Goal: Information Seeking & Learning: Learn about a topic

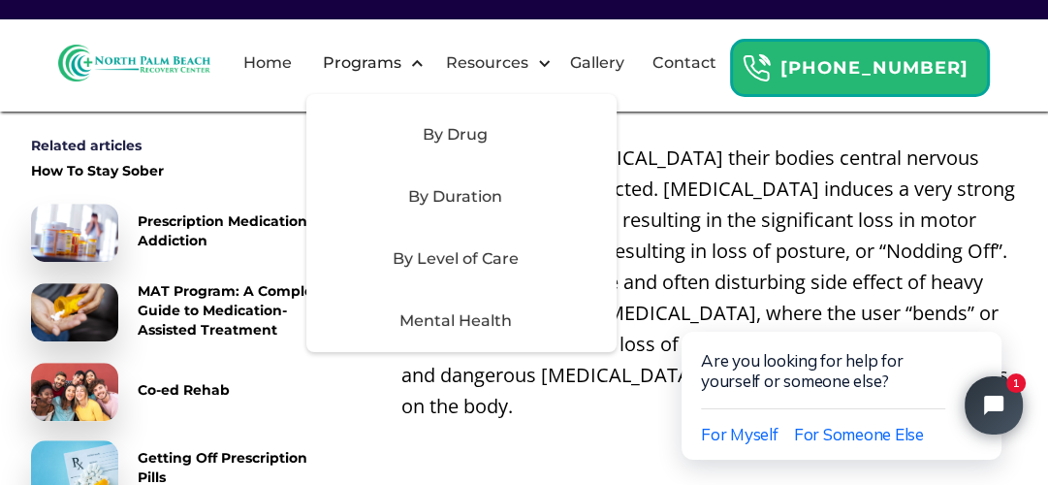
scroll to position [779, 0]
click at [399, 56] on div "Programs" at bounding box center [367, 63] width 123 height 62
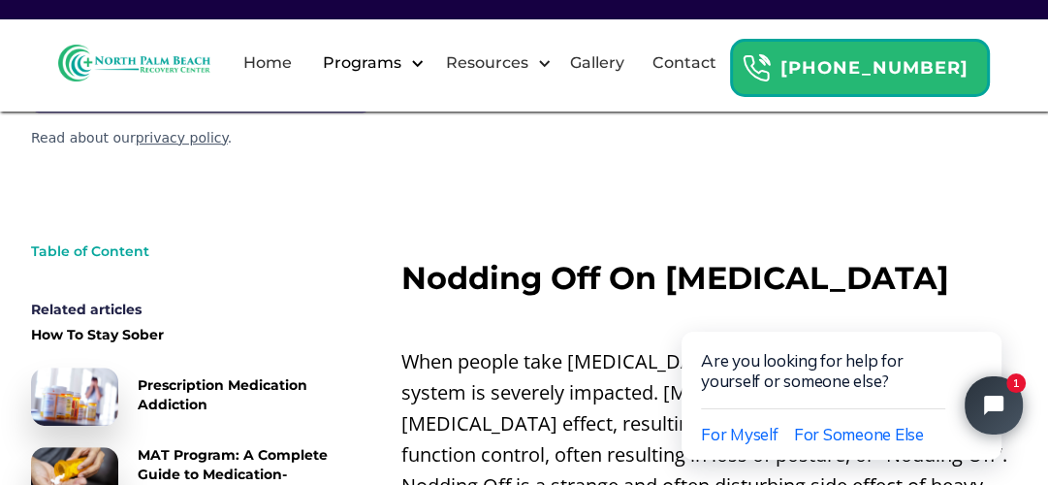
scroll to position [579, 0]
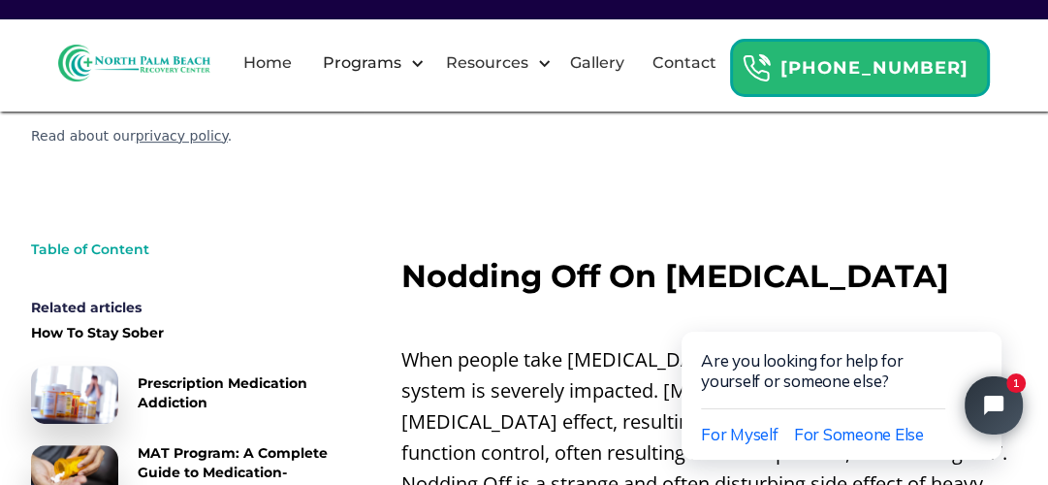
click at [336, 323] on link "How To Stay Sober" at bounding box center [185, 334] width 308 height 23
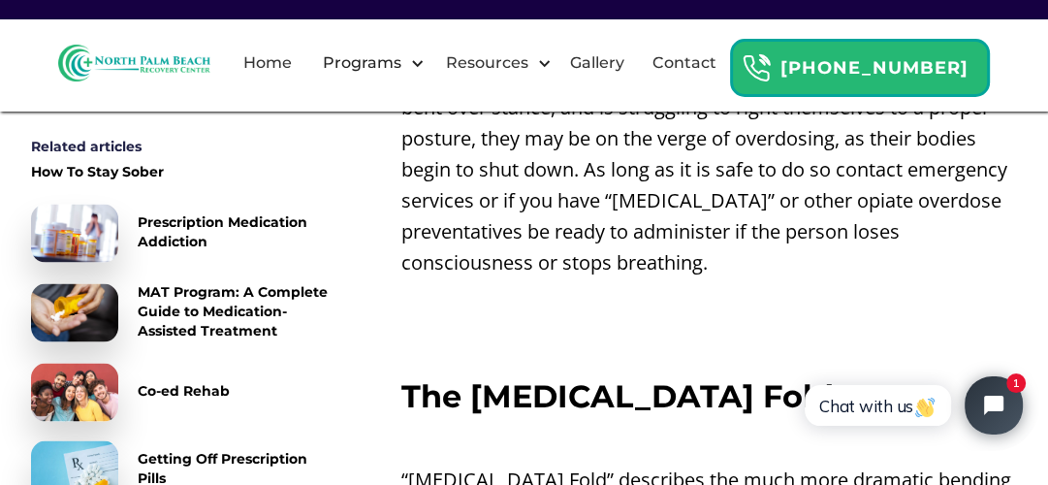
scroll to position [2630, 0]
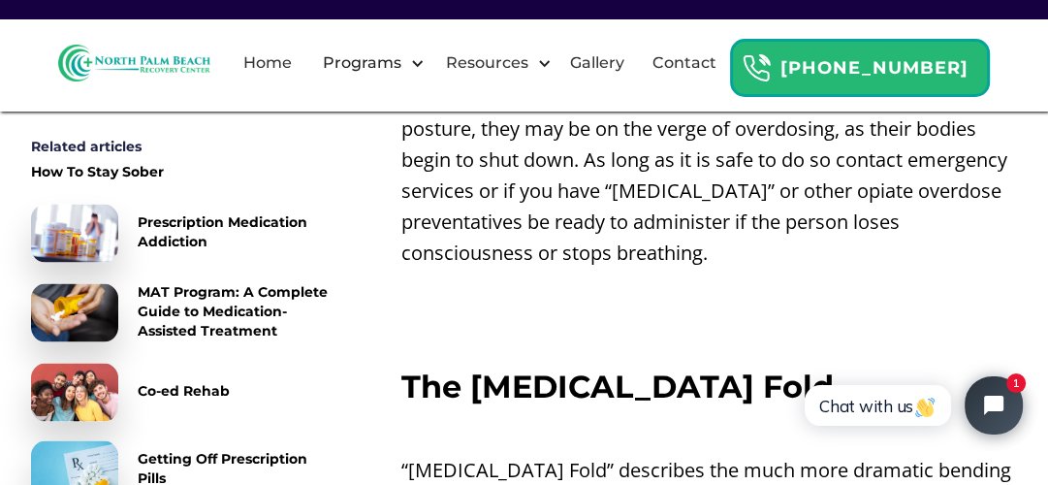
click at [1008, 414] on p "‍" at bounding box center [708, 429] width 615 height 31
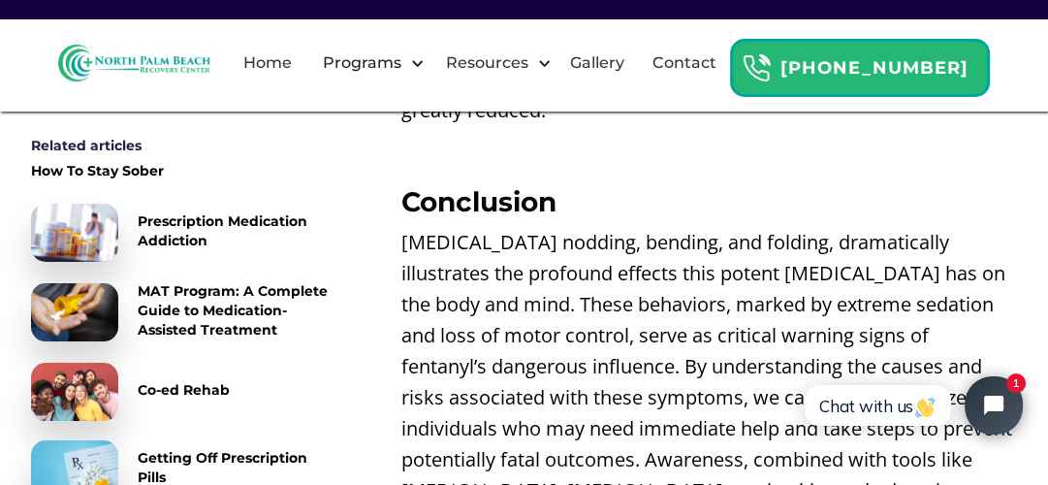
scroll to position [5063, 0]
